Goal: Communication & Community: Answer question/provide support

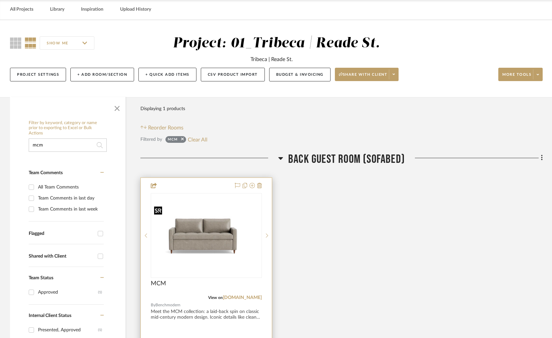
scroll to position [33, 0]
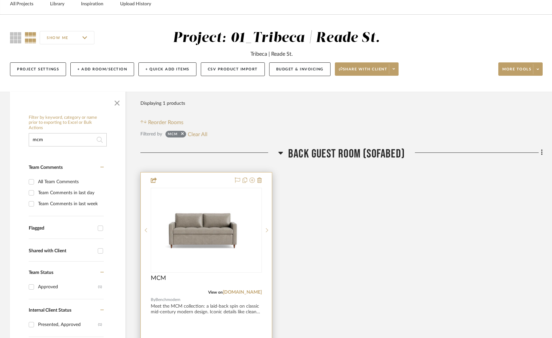
click at [191, 276] on div "MCM" at bounding box center [206, 281] width 111 height 15
click at [190, 257] on img "0" at bounding box center [206, 230] width 110 height 64
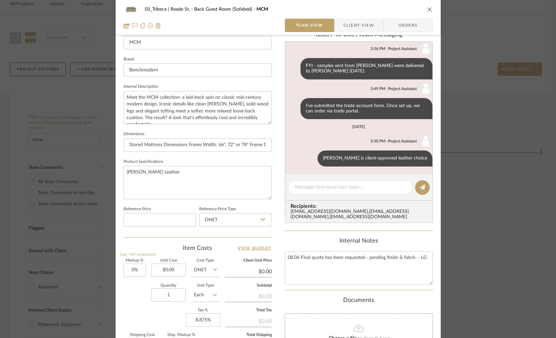
scroll to position [196, 0]
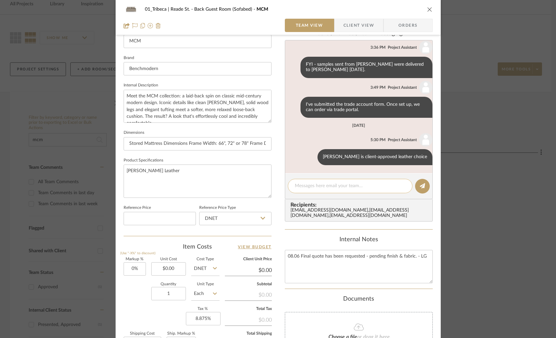
click at [343, 188] on textarea at bounding box center [350, 185] width 111 height 7
click at [295, 185] on textarea "Walnut" at bounding box center [350, 185] width 111 height 7
type textarea "F"
type textarea "Walnut if the client-approved finish choice"
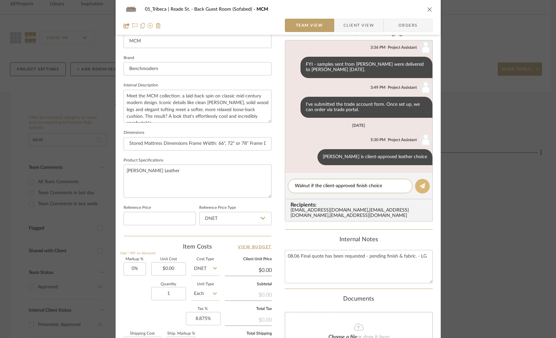
click at [420, 188] on icon at bounding box center [422, 185] width 5 height 5
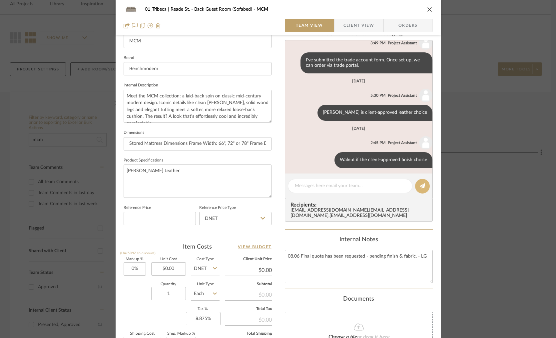
scroll to position [98, 0]
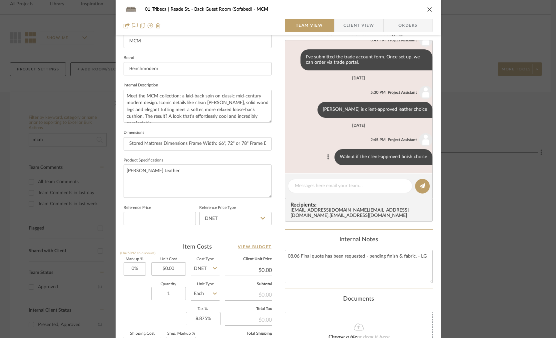
click at [327, 158] on icon at bounding box center [328, 156] width 2 height 5
click at [292, 152] on span "Edit Message" at bounding box center [292, 151] width 27 height 6
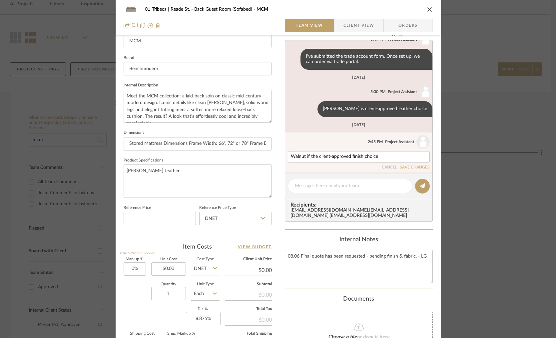
scroll to position [106, 0]
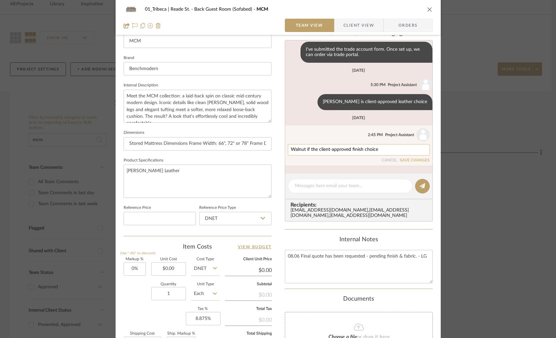
click at [307, 150] on textarea "Walnut if the client-approved finish choice" at bounding box center [359, 149] width 136 height 5
type textarea "Walnut is the client-approved finish choice"
click at [416, 186] on button at bounding box center [422, 186] width 15 height 15
click at [404, 161] on button "SAVE CHANGES" at bounding box center [415, 160] width 30 height 5
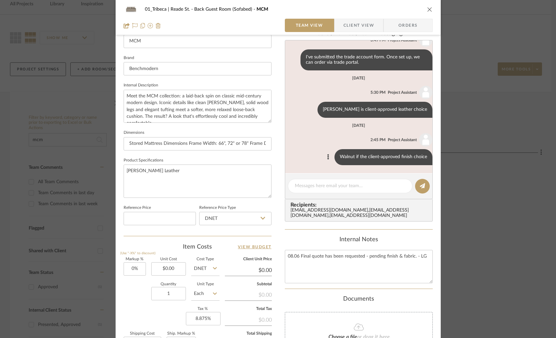
scroll to position [98, 0]
click at [174, 173] on textarea "[PERSON_NAME] Leather" at bounding box center [198, 180] width 148 height 33
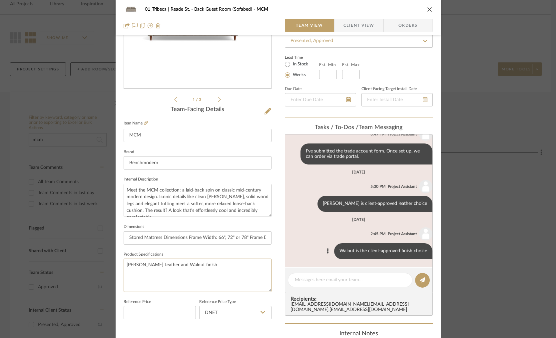
scroll to position [102, 0]
type textarea "[PERSON_NAME] Leather and Walnut finish"
click at [427, 8] on icon "close" at bounding box center [429, 9] width 5 height 5
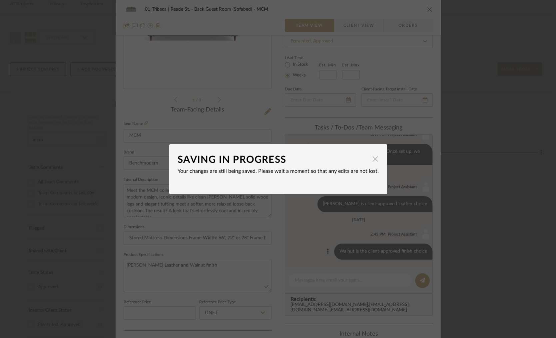
click at [372, 160] on span "button" at bounding box center [375, 158] width 13 height 13
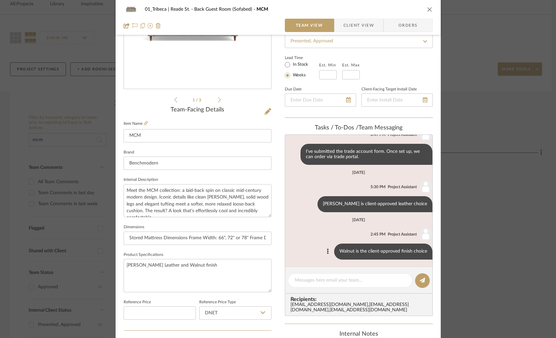
click at [427, 10] on icon "close" at bounding box center [429, 9] width 5 height 5
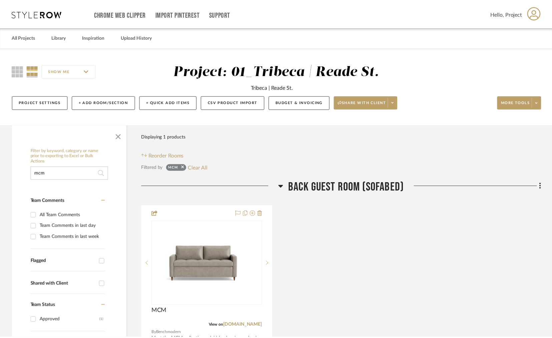
scroll to position [33, 0]
